Goal: Transaction & Acquisition: Purchase product/service

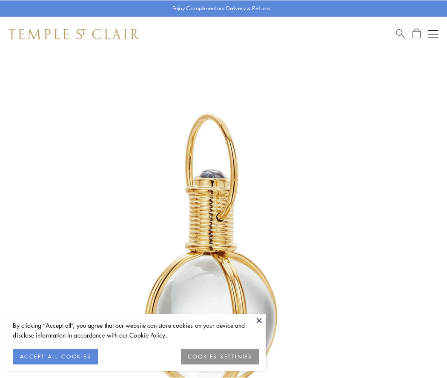
scroll to position [222, 0]
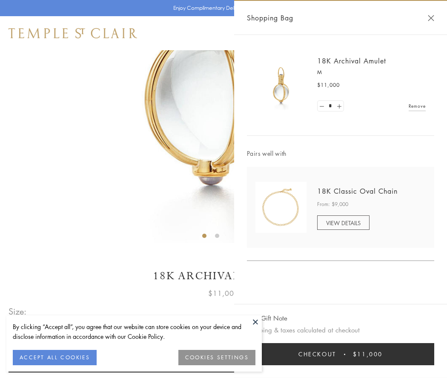
click at [341, 354] on button "Checkout $11,000" at bounding box center [340, 354] width 187 height 22
